Goal: Task Accomplishment & Management: Use online tool/utility

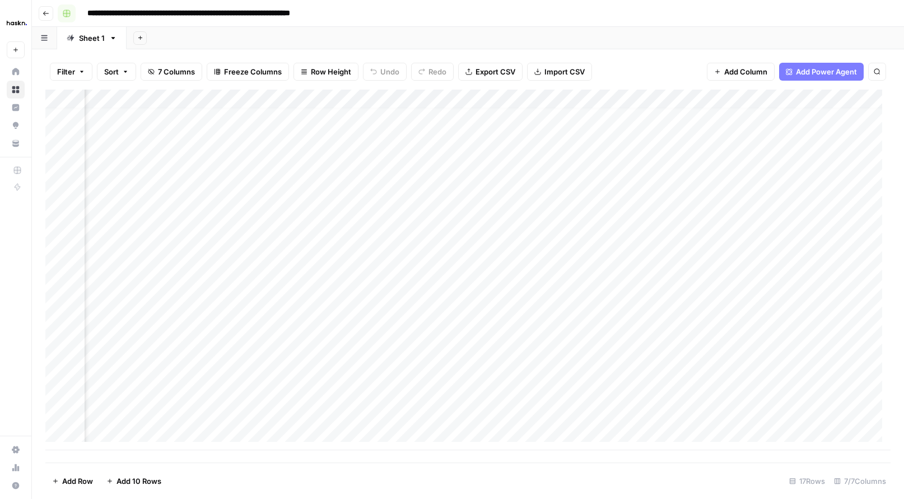
scroll to position [8, 84]
click at [48, 14] on icon "button" at bounding box center [46, 13] width 7 height 7
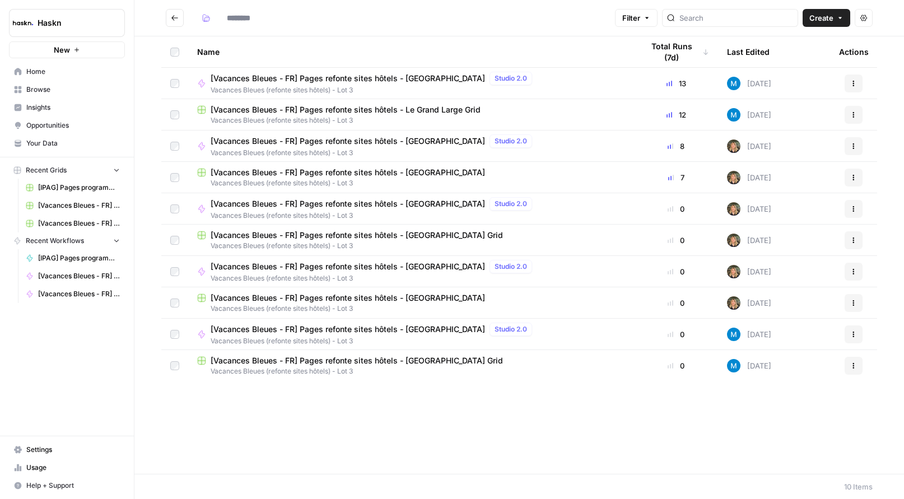
type input "**********"
click at [404, 175] on span "[Vacances Bleues - FR] Pages refonte sites hôtels - [GEOGRAPHIC_DATA]" at bounding box center [348, 172] width 274 height 11
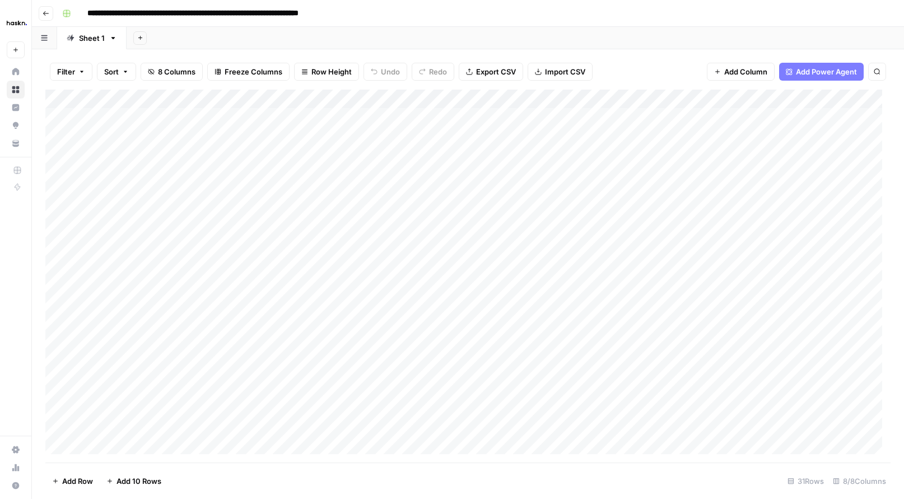
scroll to position [0, 137]
click at [811, 118] on div "Add Column" at bounding box center [467, 276] width 845 height 373
